Goal: Task Accomplishment & Management: Manage account settings

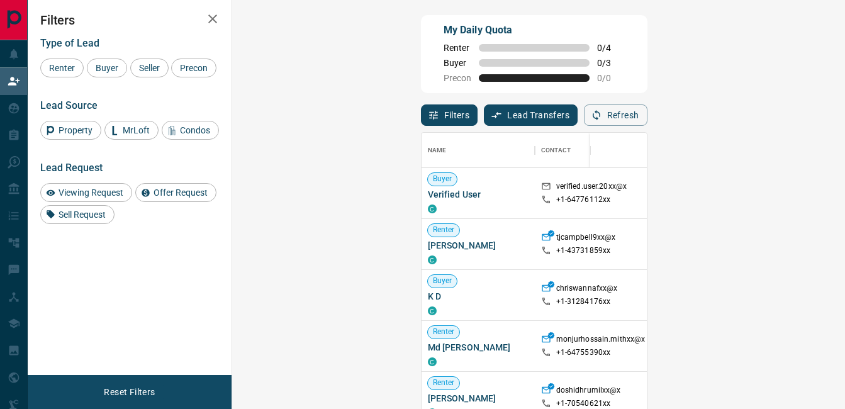
drag, startPoint x: 0, startPoint y: 0, endPoint x: 153, endPoint y: 226, distance: 273.3
click at [96, 193] on span "Viewing Request" at bounding box center [91, 192] width 74 height 10
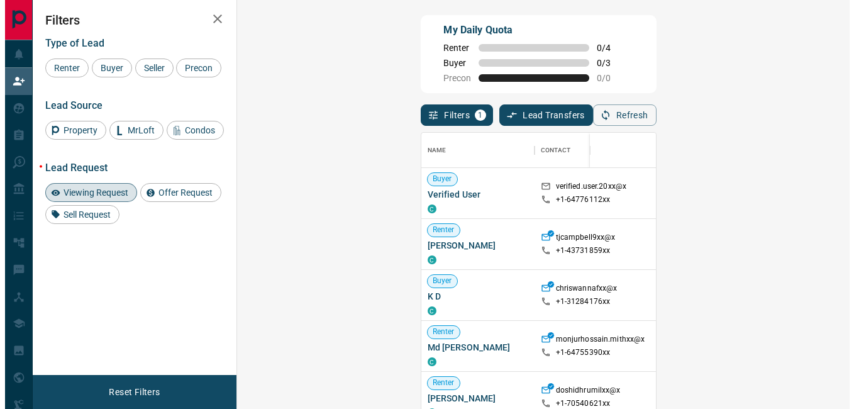
scroll to position [298, 576]
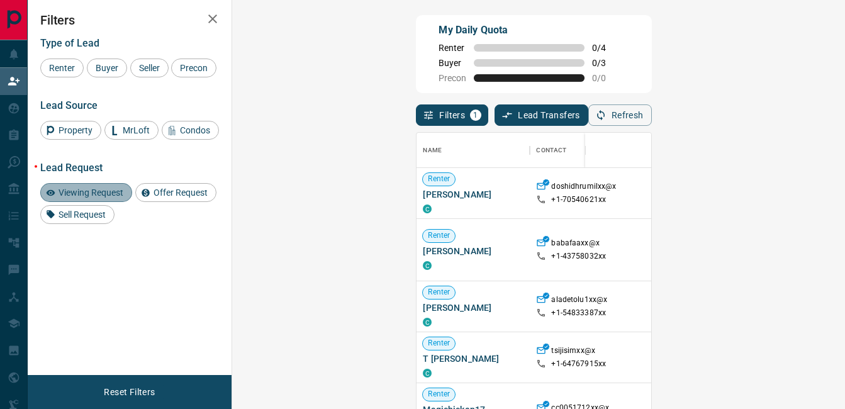
click at [87, 188] on span "Viewing Request" at bounding box center [91, 192] width 74 height 10
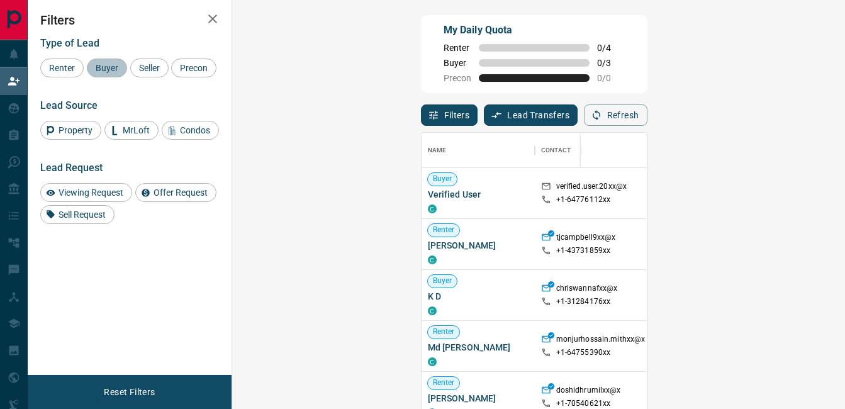
click at [107, 72] on span "Buyer" at bounding box center [106, 68] width 31 height 10
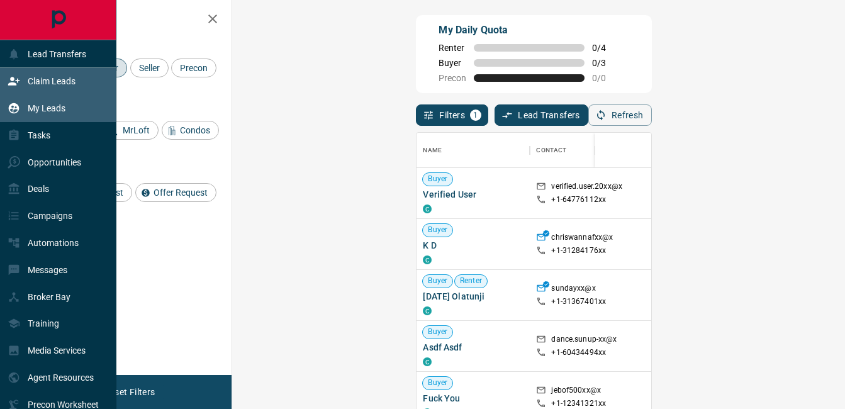
click at [50, 119] on div "My Leads" at bounding box center [37, 108] width 58 height 21
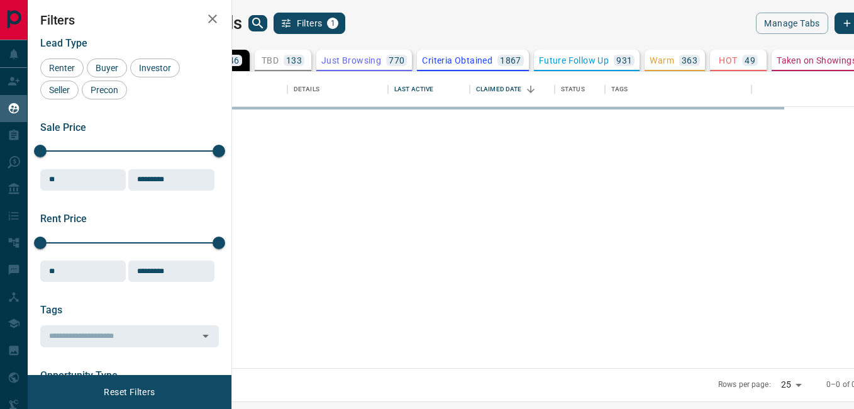
scroll to position [287, 607]
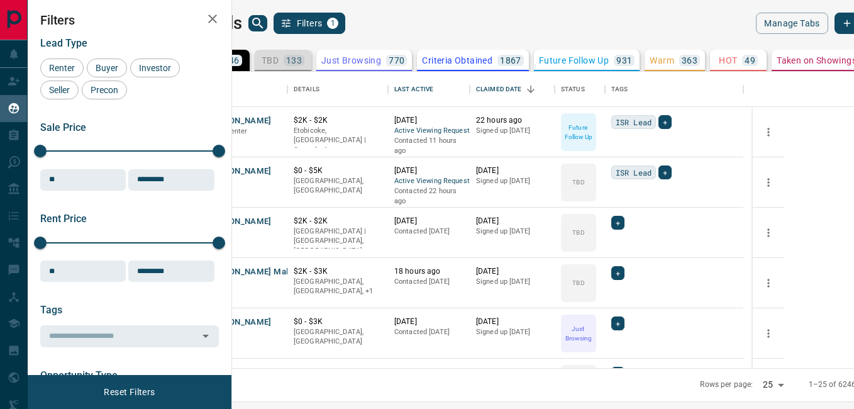
click at [302, 60] on p "133" at bounding box center [294, 60] width 16 height 9
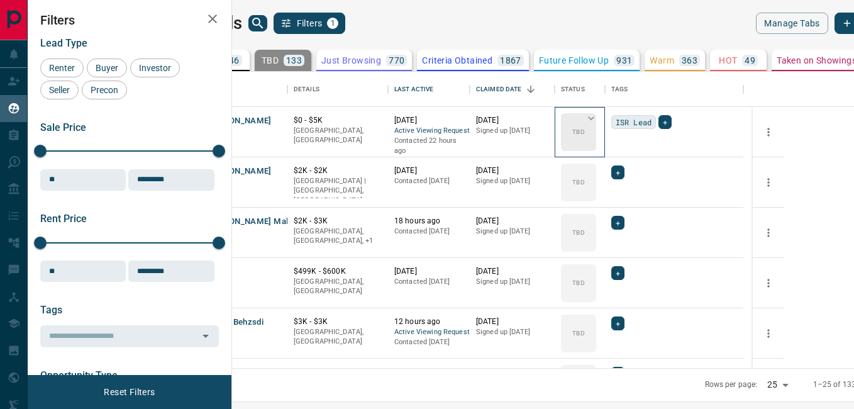
click at [584, 136] on p "TBD" at bounding box center [579, 131] width 12 height 9
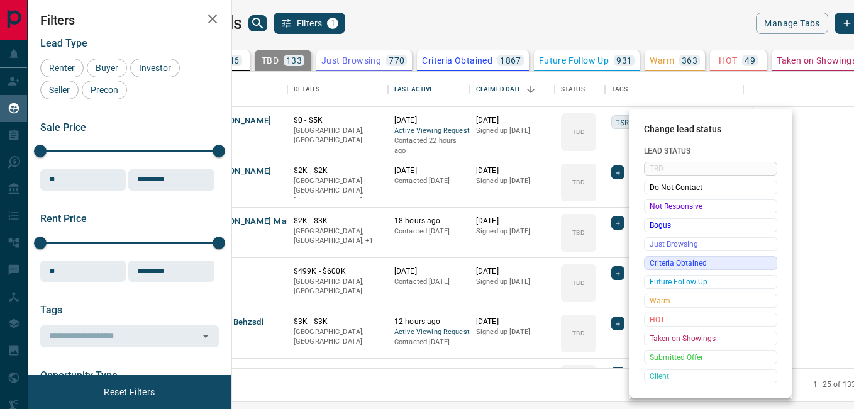
click at [657, 262] on span "Criteria Obtained" at bounding box center [711, 263] width 122 height 13
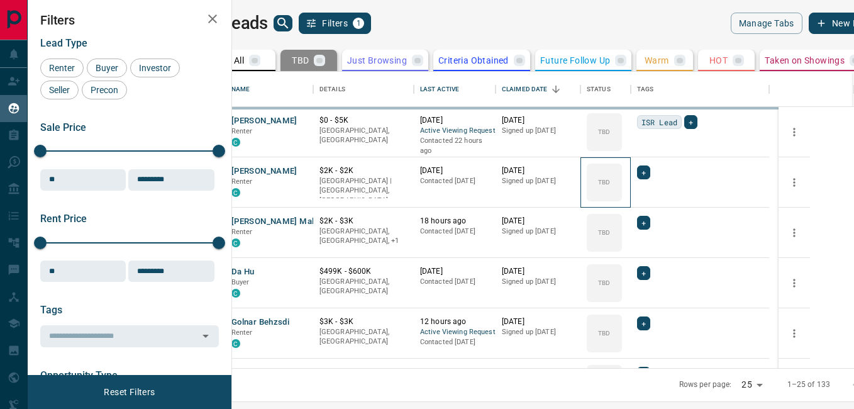
click at [649, 182] on div "[PERSON_NAME] Renter C $0 - $5K [GEOGRAPHIC_DATA], [GEOGRAPHIC_DATA] [DATE] Act…" at bounding box center [497, 333] width 544 height 453
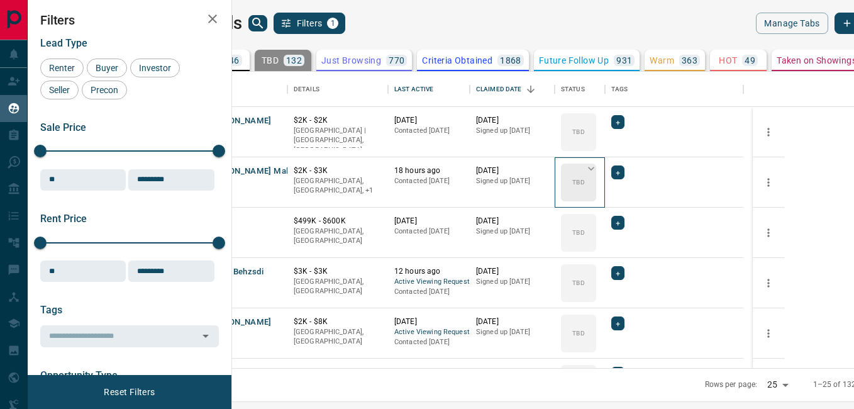
click at [584, 186] on p "TBD" at bounding box center [579, 181] width 12 height 9
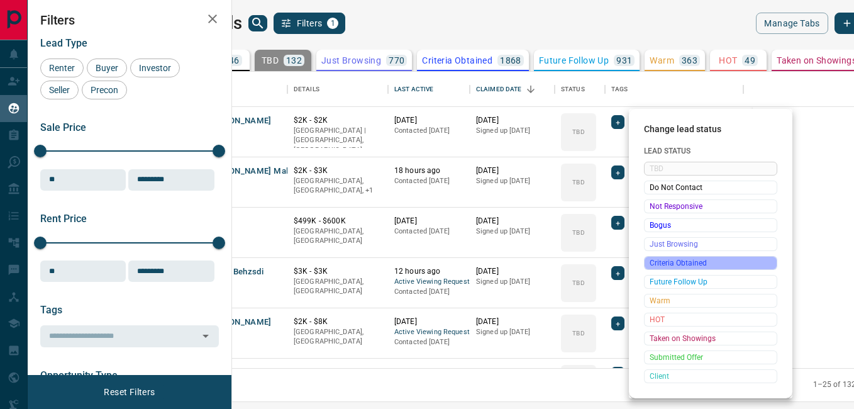
click at [674, 270] on div "Criteria Obtained" at bounding box center [710, 263] width 133 height 14
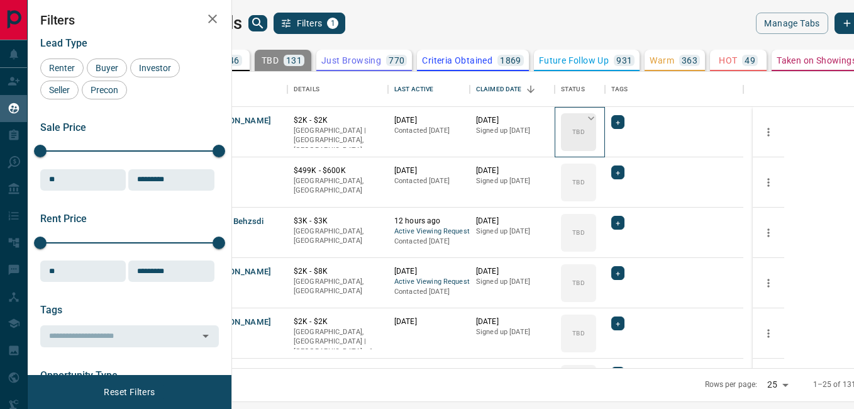
click at [584, 130] on p "TBD" at bounding box center [579, 131] width 12 height 9
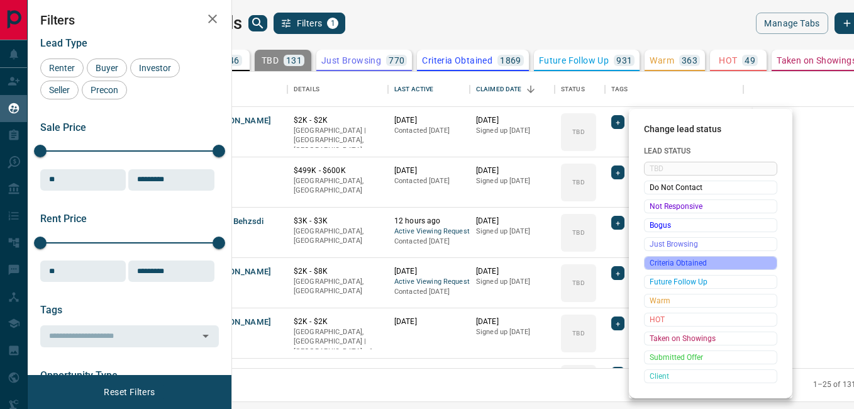
click at [685, 261] on span "Criteria Obtained" at bounding box center [711, 263] width 122 height 13
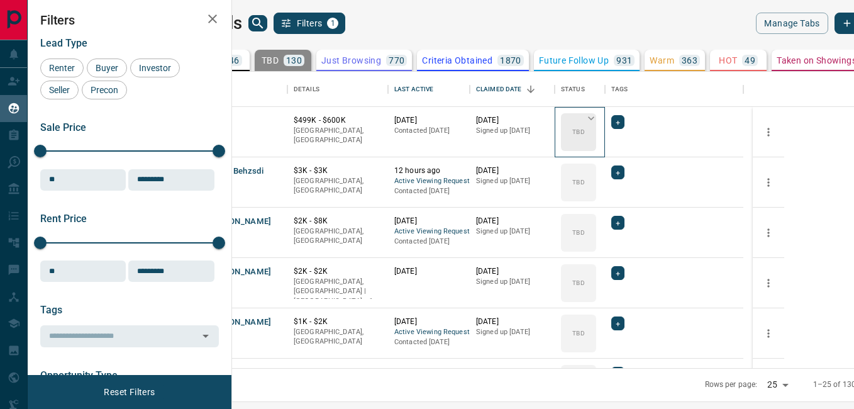
click at [596, 138] on div "TBD" at bounding box center [578, 132] width 35 height 38
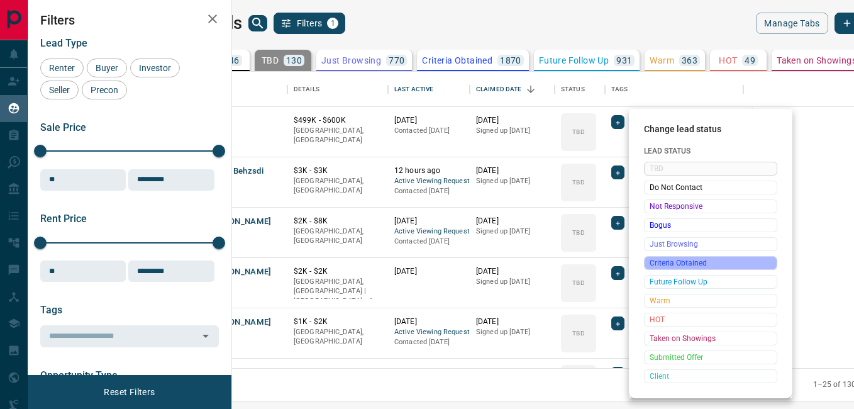
click at [686, 262] on span "Criteria Obtained" at bounding box center [711, 263] width 122 height 13
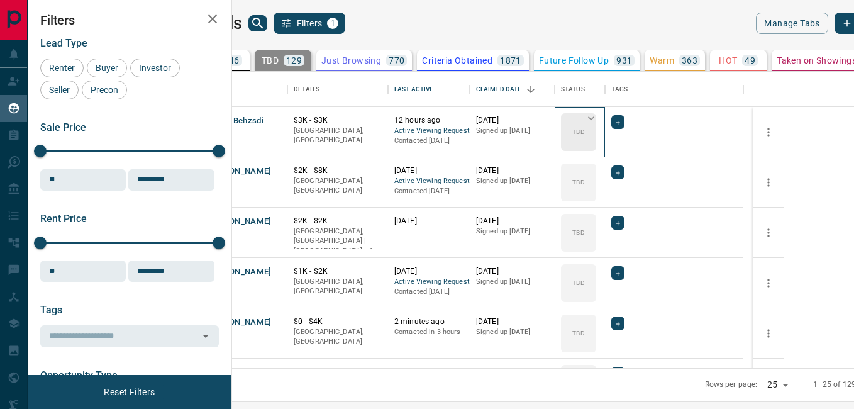
click at [596, 140] on div "TBD" at bounding box center [578, 132] width 35 height 38
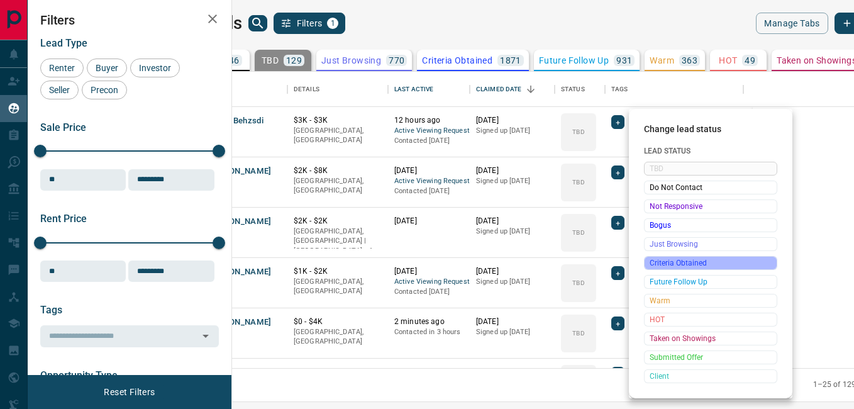
click at [673, 269] on span "Criteria Obtained" at bounding box center [711, 263] width 122 height 13
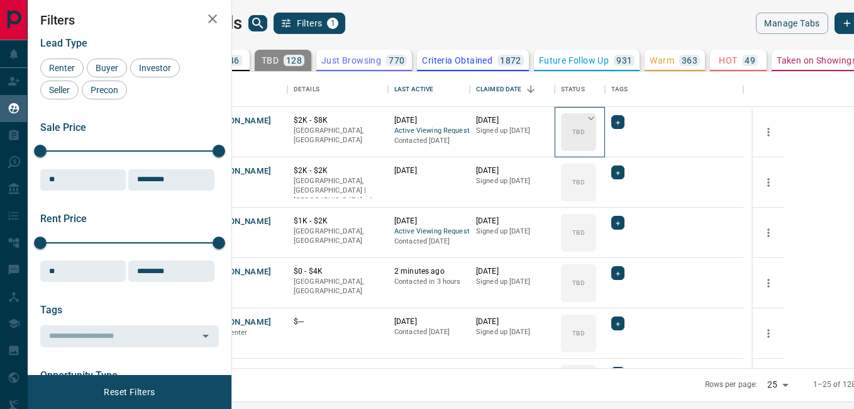
click at [596, 137] on div "TBD" at bounding box center [578, 132] width 35 height 38
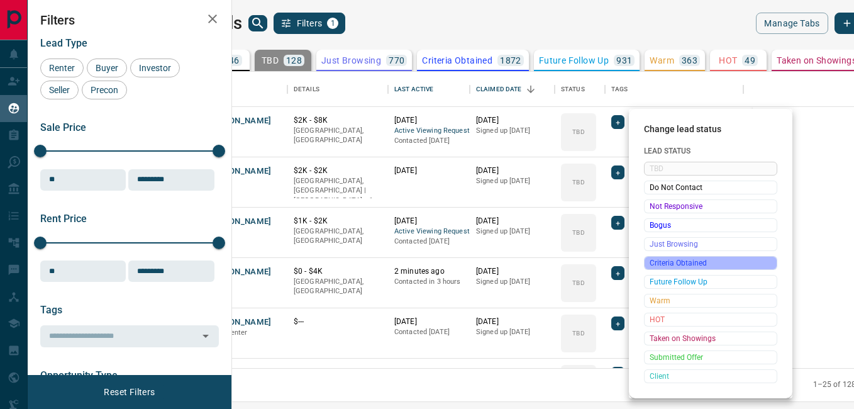
click at [662, 262] on span "Criteria Obtained" at bounding box center [711, 263] width 122 height 13
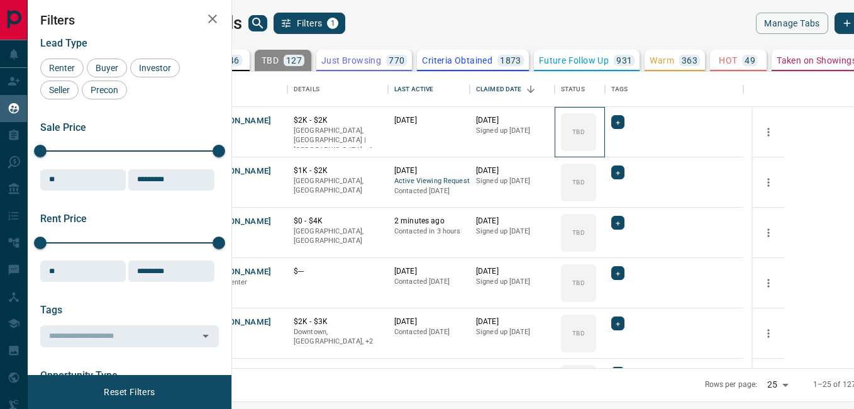
click at [584, 136] on p "TBD" at bounding box center [579, 131] width 12 height 9
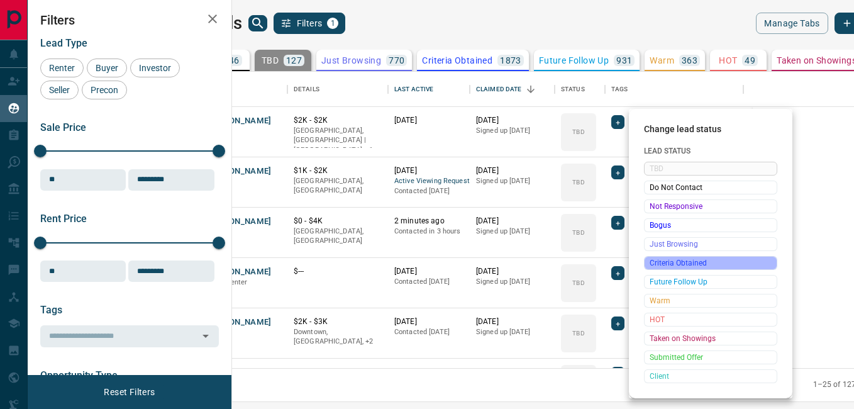
click at [679, 269] on span "Criteria Obtained" at bounding box center [711, 263] width 122 height 13
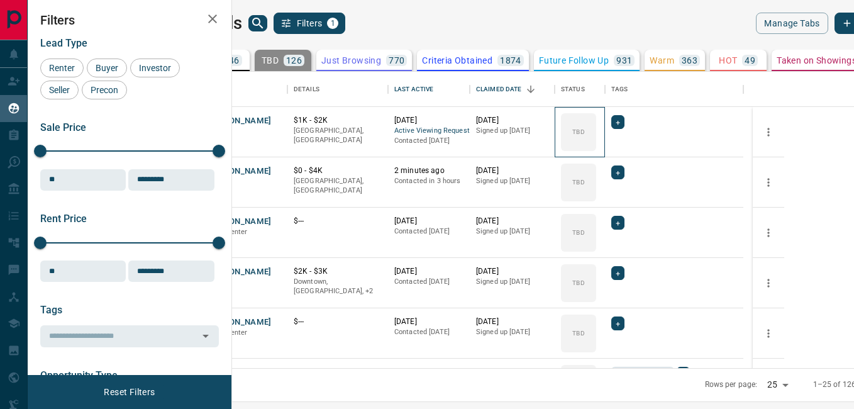
click at [596, 121] on div "TBD" at bounding box center [578, 132] width 35 height 38
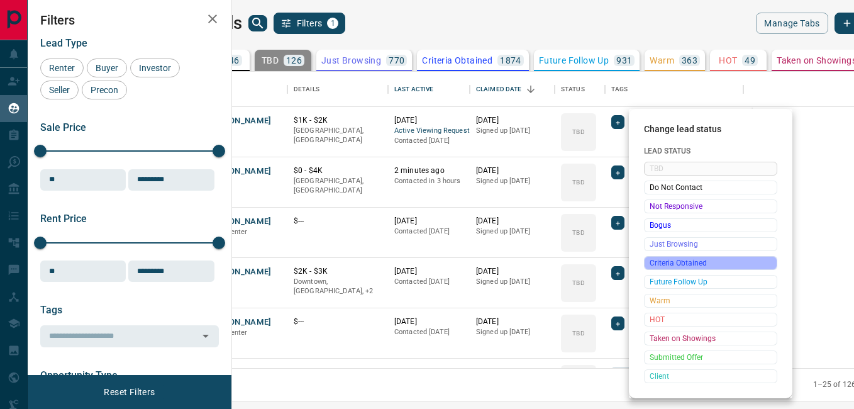
click at [672, 263] on span "Criteria Obtained" at bounding box center [711, 263] width 122 height 13
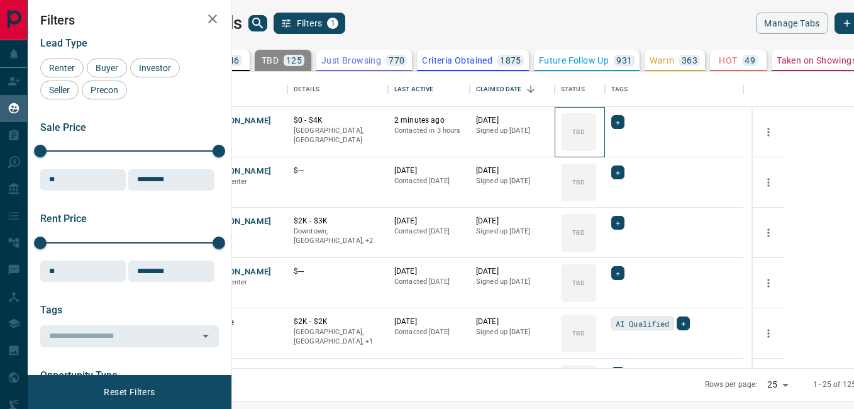
click at [584, 130] on p "TBD" at bounding box center [579, 131] width 12 height 9
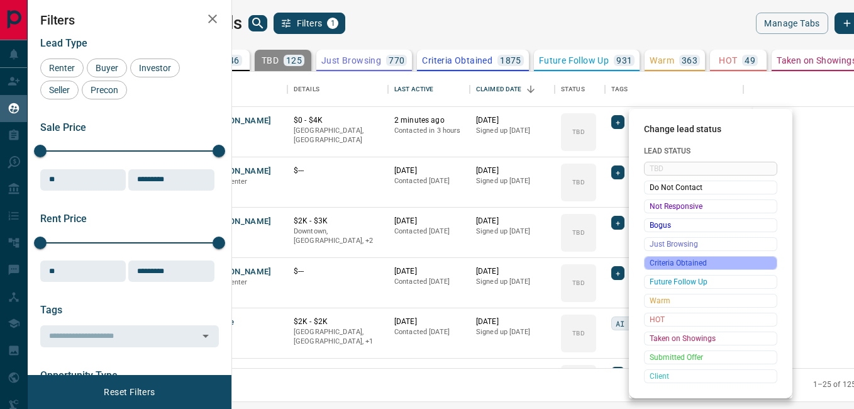
click at [660, 264] on span "Criteria Obtained" at bounding box center [711, 263] width 122 height 13
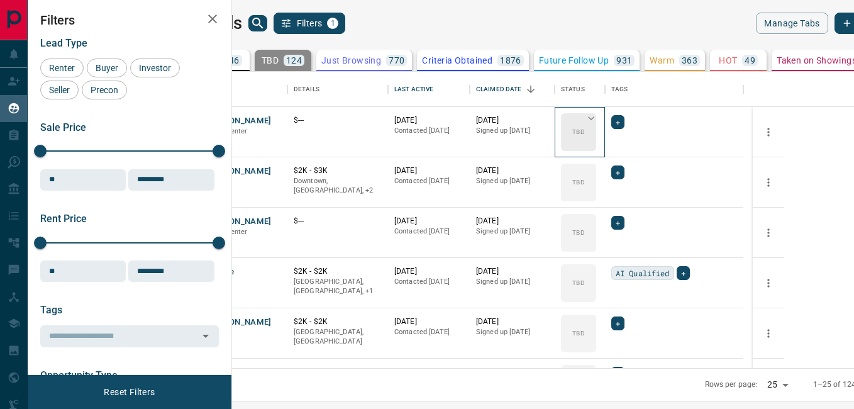
click at [584, 133] on p "TBD" at bounding box center [579, 131] width 12 height 9
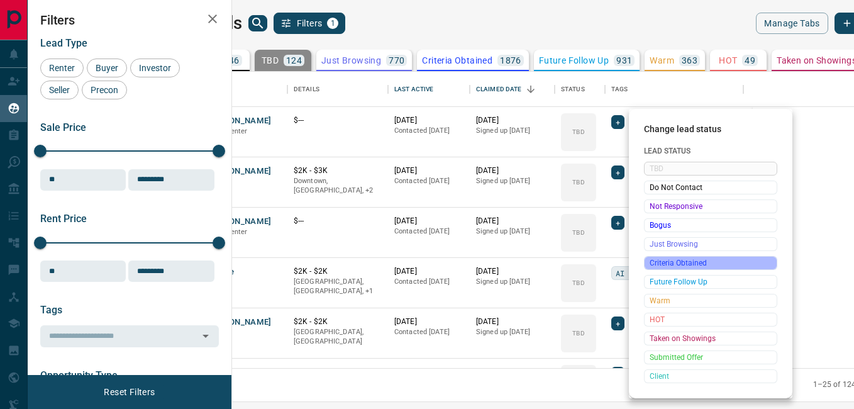
click at [671, 260] on span "Criteria Obtained" at bounding box center [711, 263] width 122 height 13
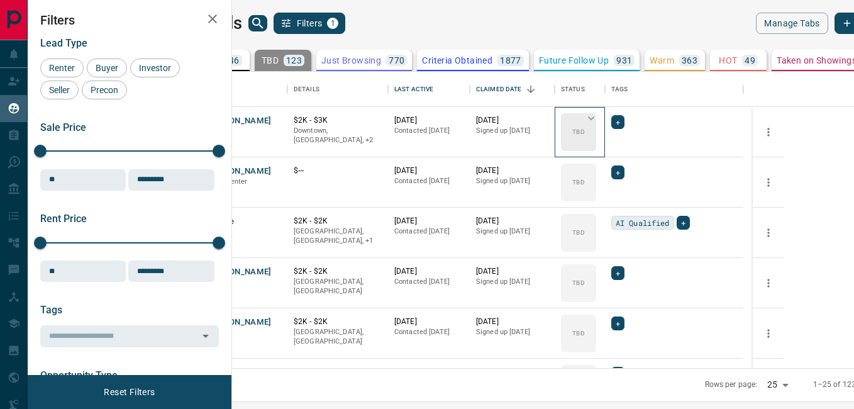
click at [584, 131] on p "TBD" at bounding box center [579, 131] width 12 height 9
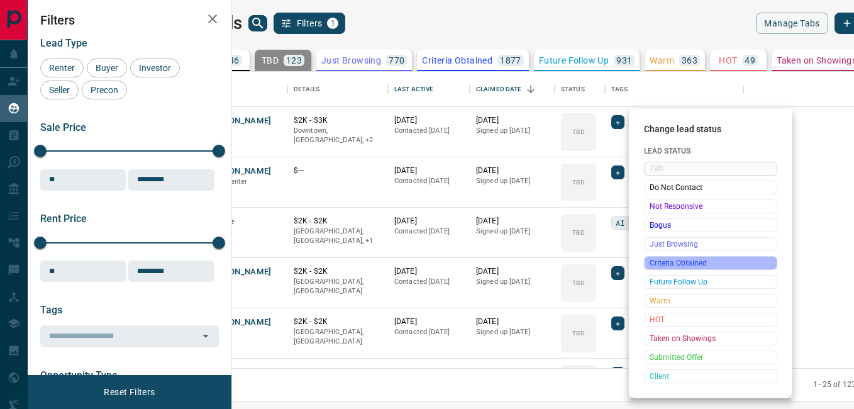
click at [654, 265] on span "Criteria Obtained" at bounding box center [711, 263] width 122 height 13
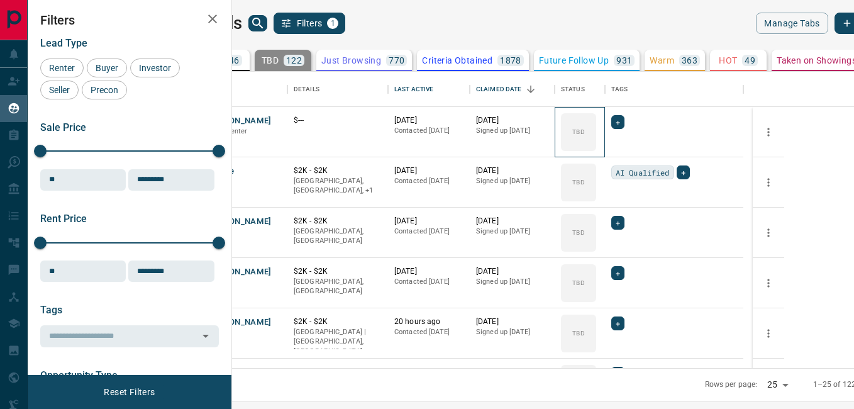
click at [596, 126] on div "TBD" at bounding box center [578, 132] width 35 height 38
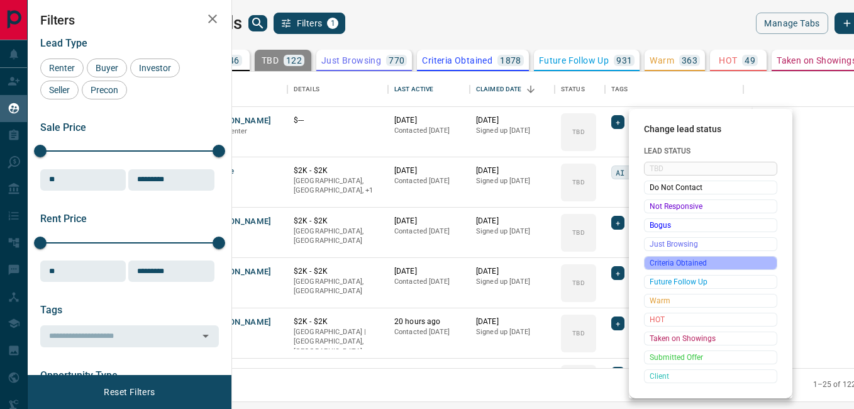
click at [676, 262] on span "Criteria Obtained" at bounding box center [711, 263] width 122 height 13
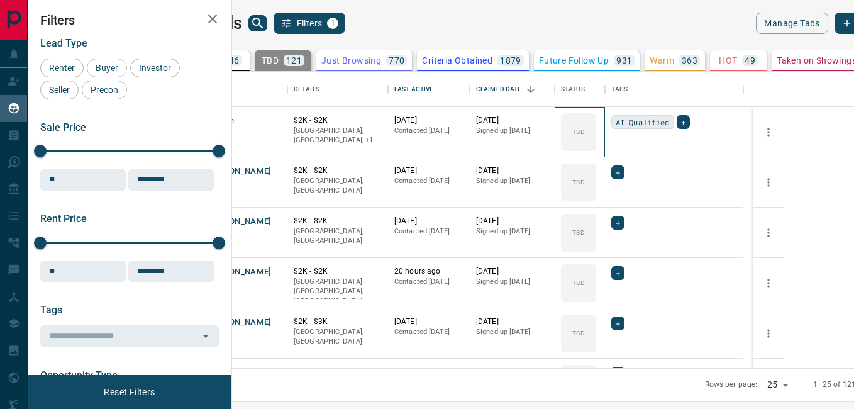
click at [596, 123] on div "TBD" at bounding box center [578, 132] width 35 height 38
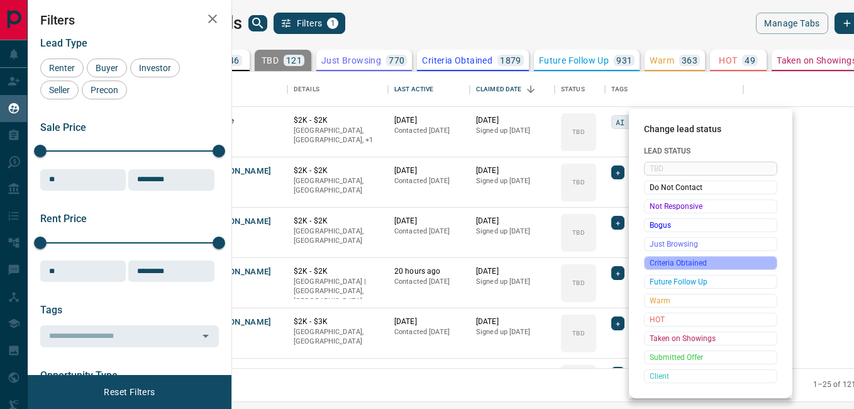
click at [663, 262] on span "Criteria Obtained" at bounding box center [711, 263] width 122 height 13
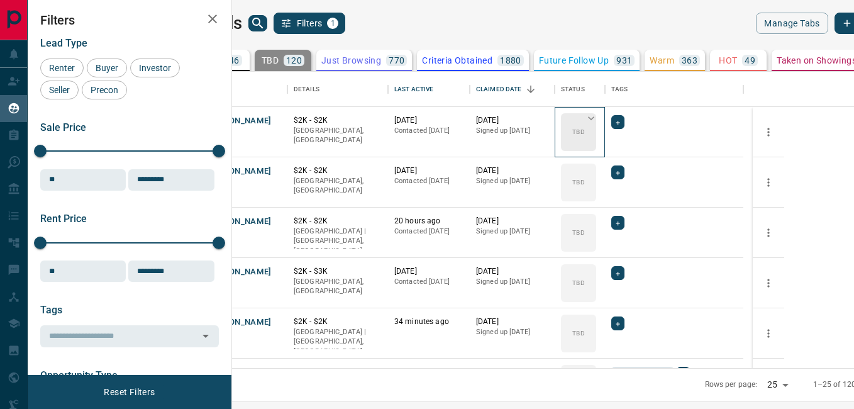
click at [584, 132] on p "TBD" at bounding box center [579, 131] width 12 height 9
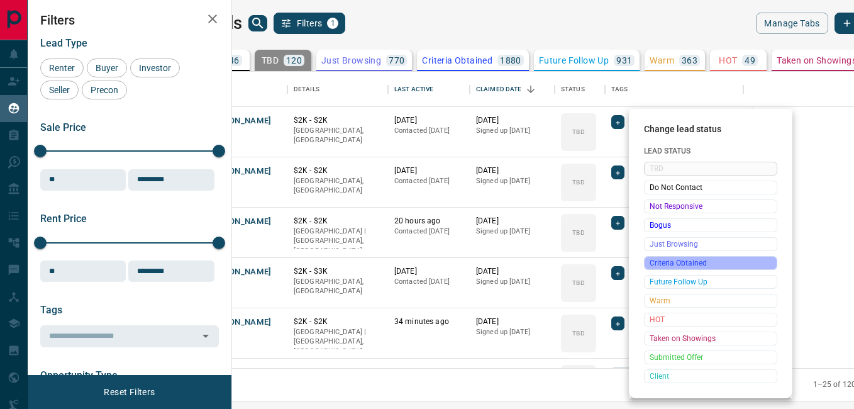
click at [666, 264] on span "Criteria Obtained" at bounding box center [711, 263] width 122 height 13
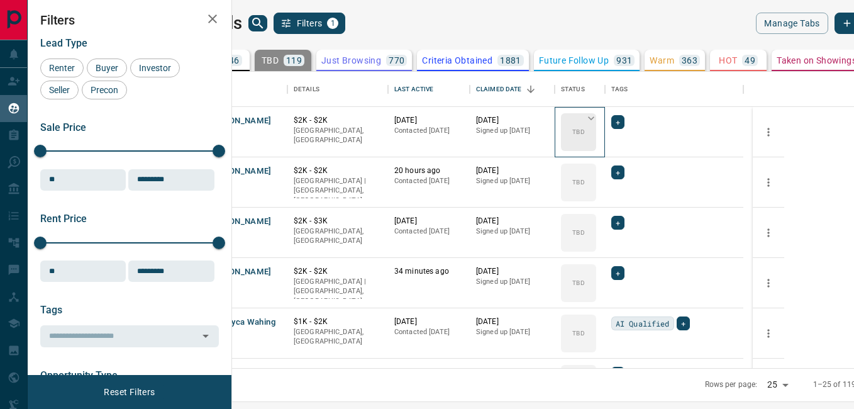
click at [596, 133] on div "TBD" at bounding box center [578, 132] width 35 height 38
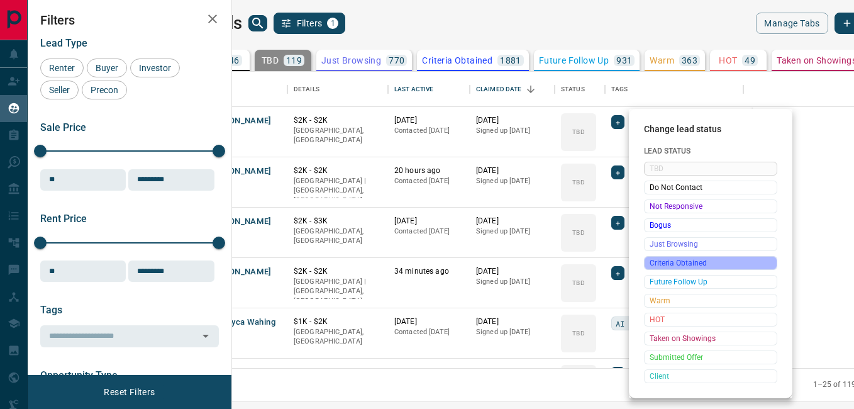
click at [668, 268] on span "Criteria Obtained" at bounding box center [711, 263] width 122 height 13
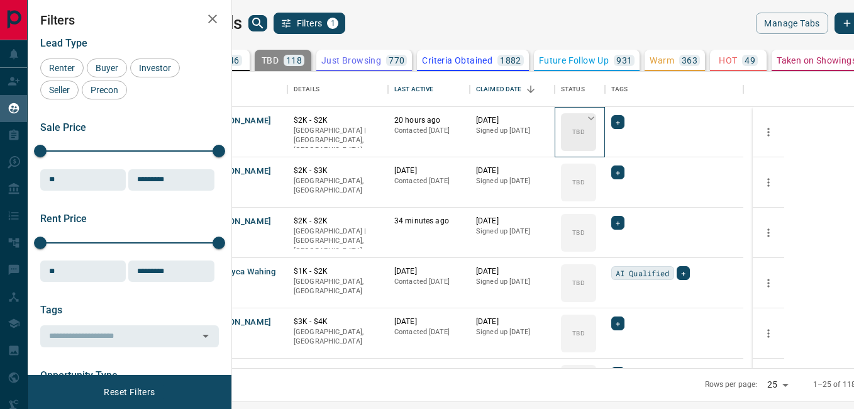
click at [596, 136] on div "TBD" at bounding box center [578, 132] width 35 height 38
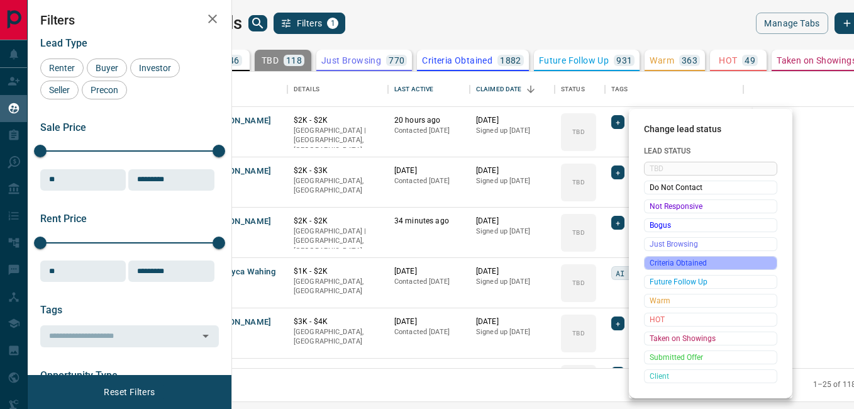
click at [661, 260] on span "Criteria Obtained" at bounding box center [711, 263] width 122 height 13
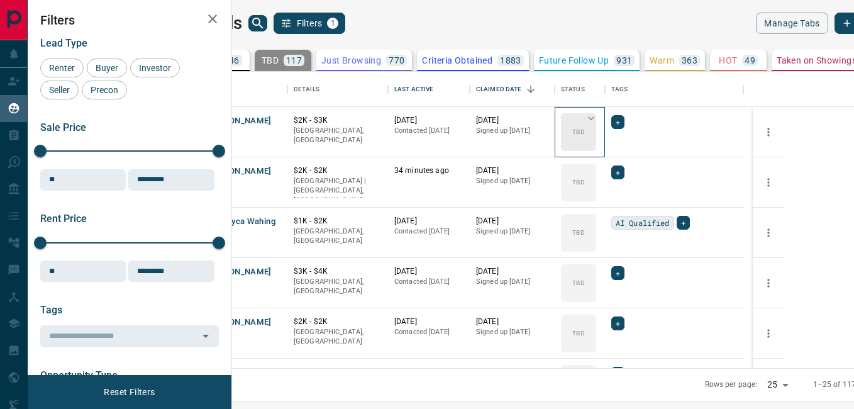
click at [584, 129] on p "TBD" at bounding box center [579, 131] width 12 height 9
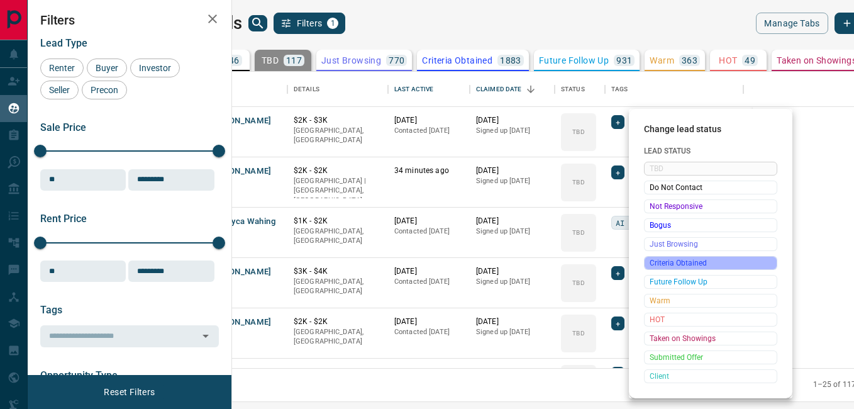
click at [655, 260] on span "Criteria Obtained" at bounding box center [711, 263] width 122 height 13
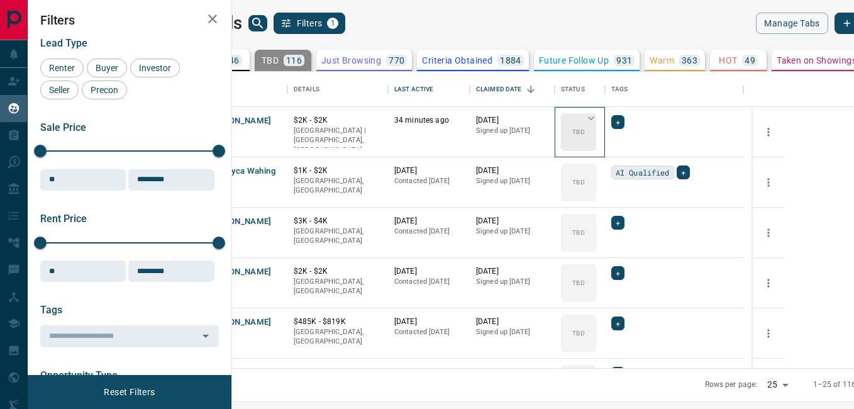
click at [596, 149] on div "TBD" at bounding box center [578, 132] width 35 height 38
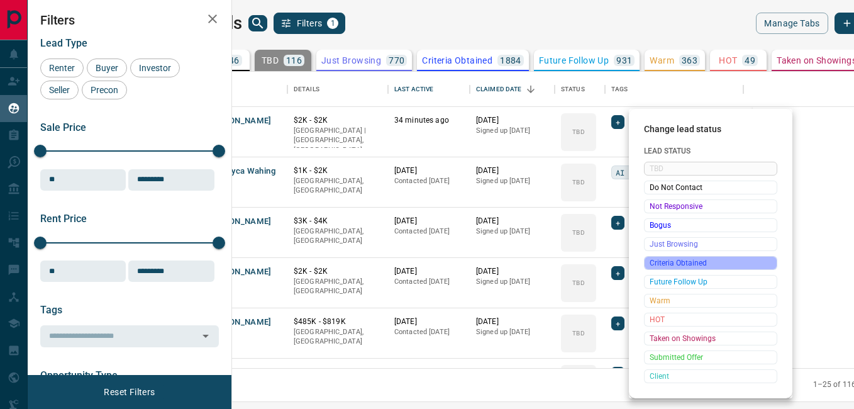
click at [654, 262] on span "Criteria Obtained" at bounding box center [711, 263] width 122 height 13
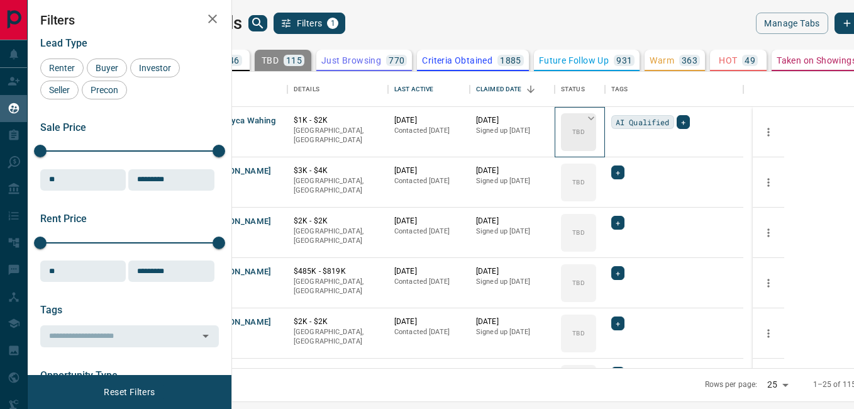
click at [584, 134] on p "TBD" at bounding box center [579, 131] width 12 height 9
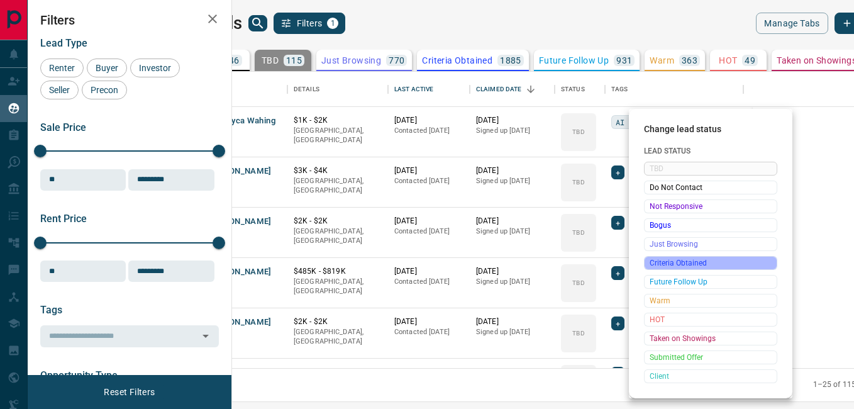
click at [651, 264] on span "Criteria Obtained" at bounding box center [711, 263] width 122 height 13
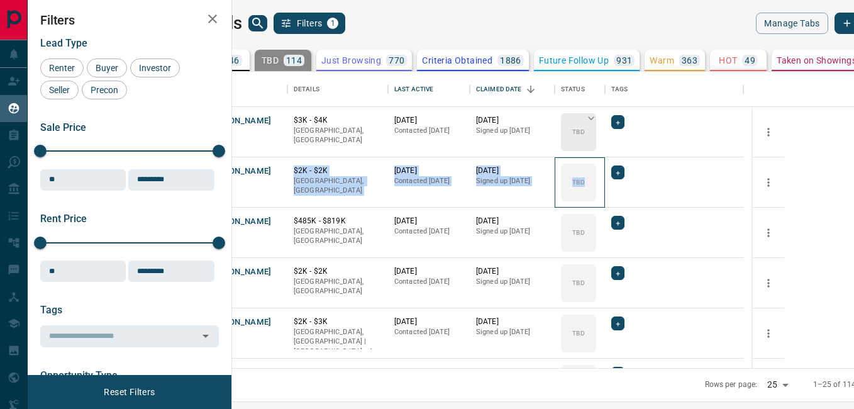
drag, startPoint x: 658, startPoint y: 159, endPoint x: 656, endPoint y: 135, distance: 24.7
click at [656, 135] on div "[PERSON_NAME] Renter C $3K - $4K Downtown, [GEOGRAPHIC_DATA] [DATE] Contacted […" at bounding box center [471, 333] width 544 height 453
click at [596, 135] on div "TBD" at bounding box center [578, 132] width 35 height 38
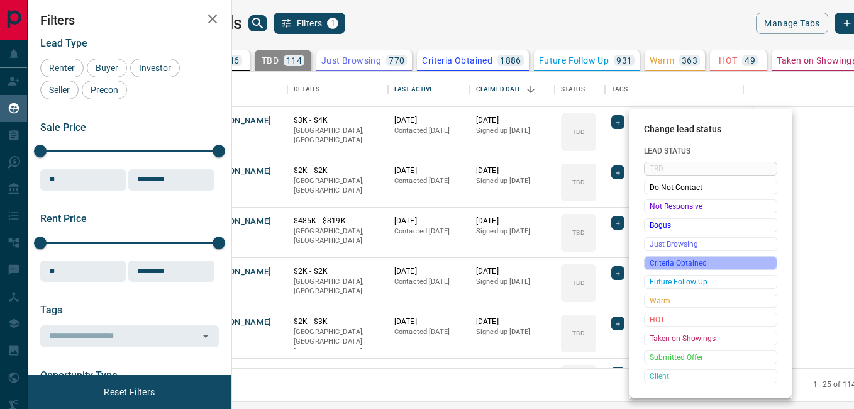
click at [665, 260] on span "Criteria Obtained" at bounding box center [711, 263] width 122 height 13
